Goal: Information Seeking & Learning: Learn about a topic

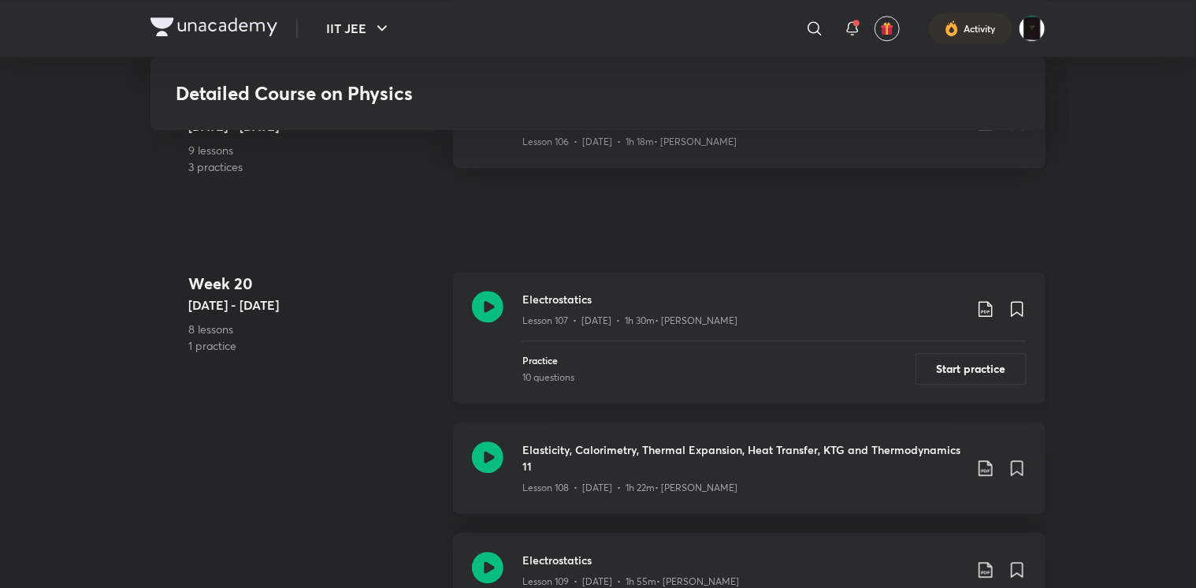
scroll to position [13999, 0]
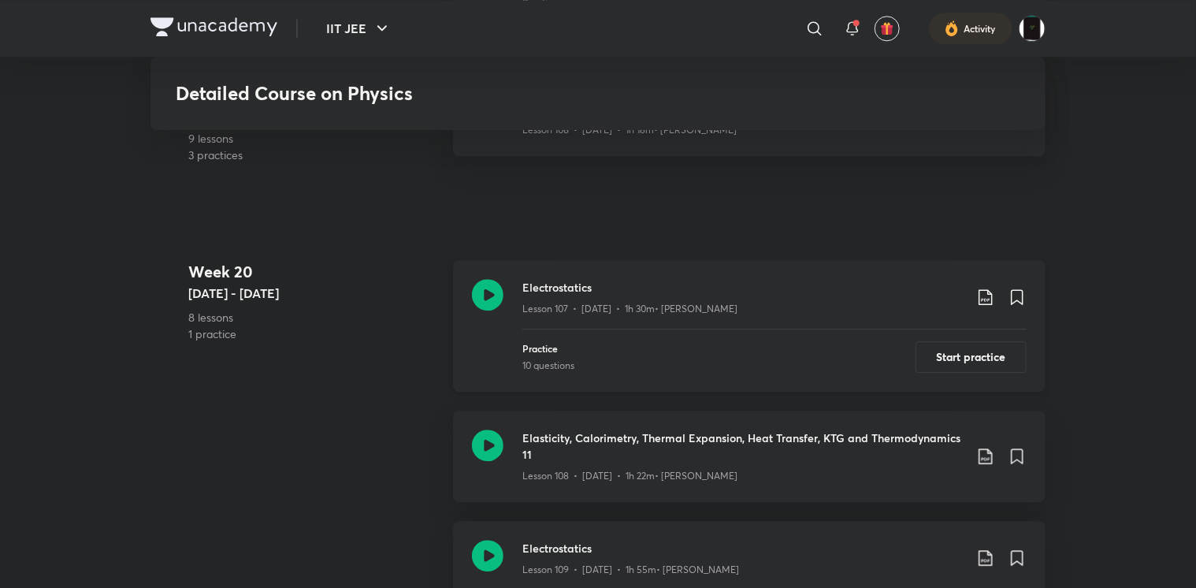
click at [483, 305] on icon at bounding box center [488, 295] width 32 height 32
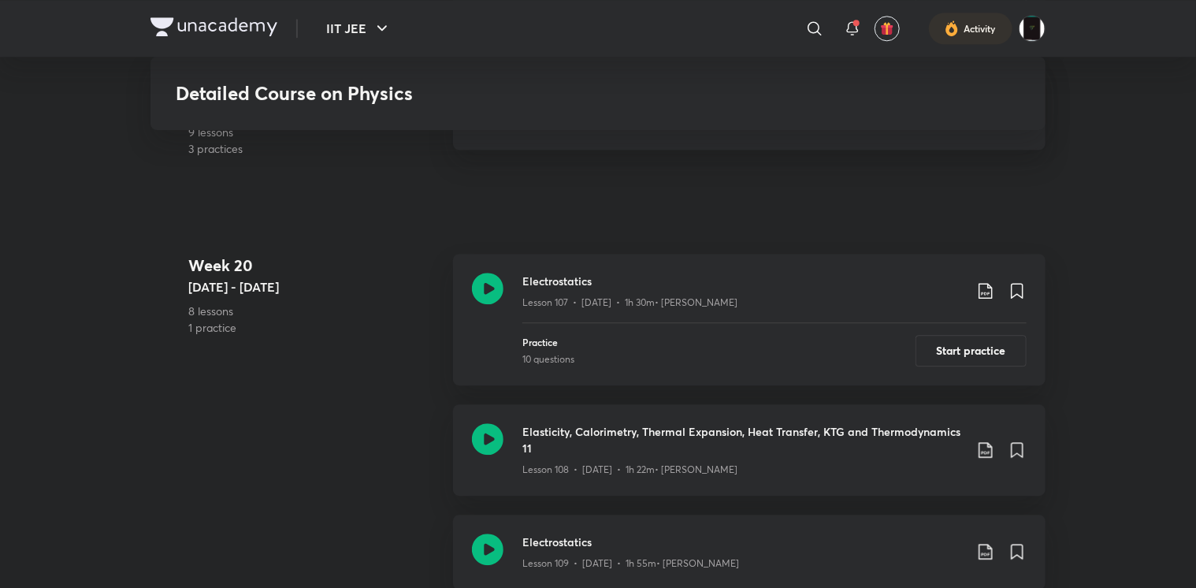
scroll to position [14103, 0]
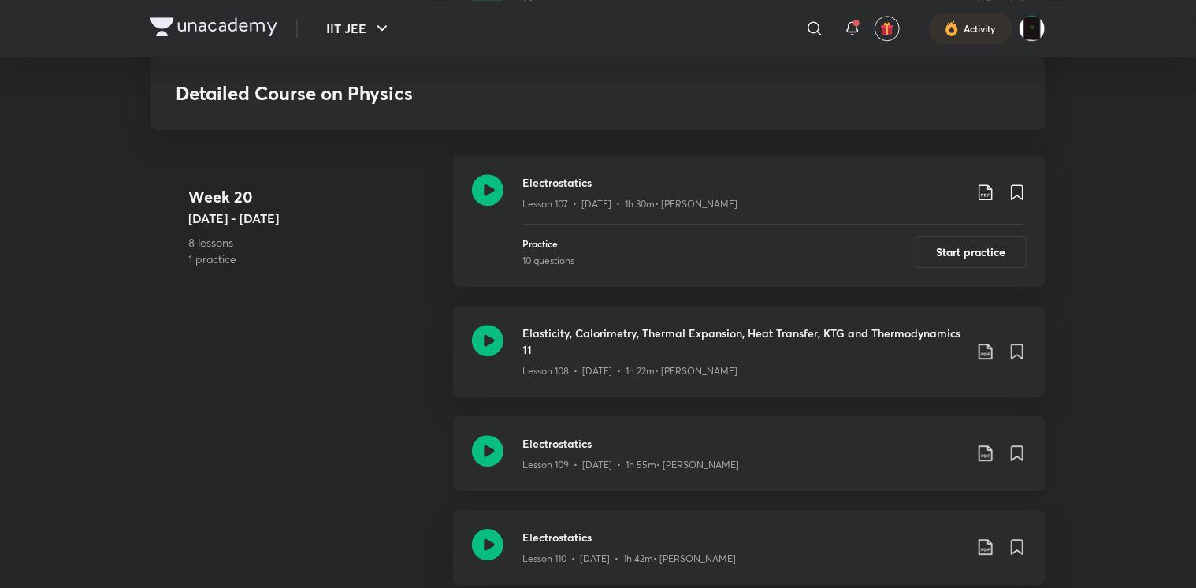
click at [496, 455] on icon at bounding box center [488, 451] width 32 height 32
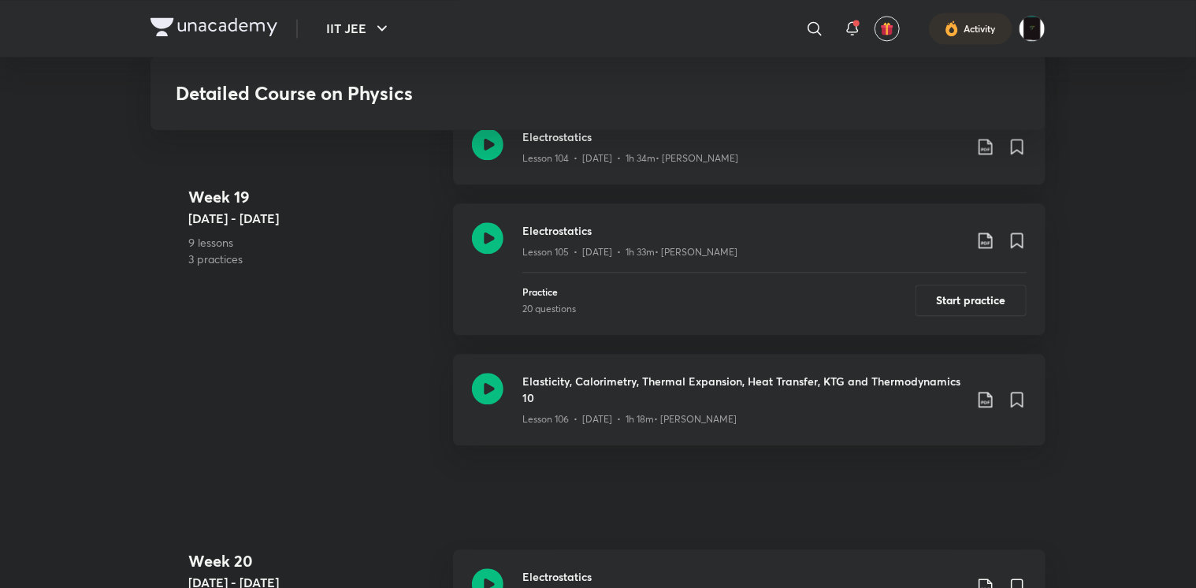
scroll to position [13675, 0]
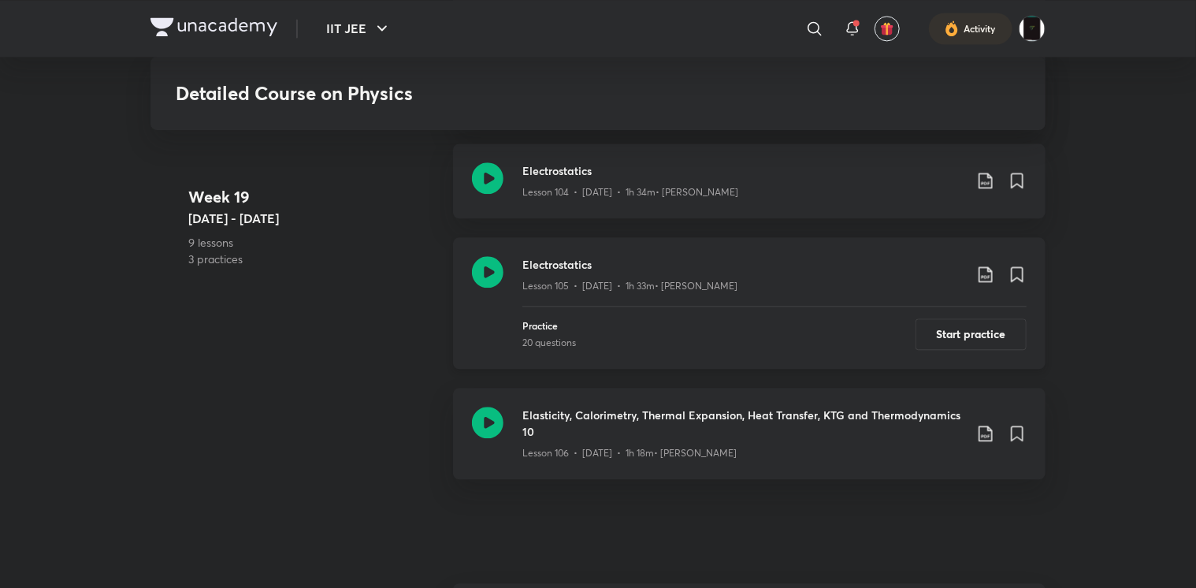
click at [486, 276] on icon at bounding box center [488, 272] width 32 height 32
